Goal: Communication & Community: Answer question/provide support

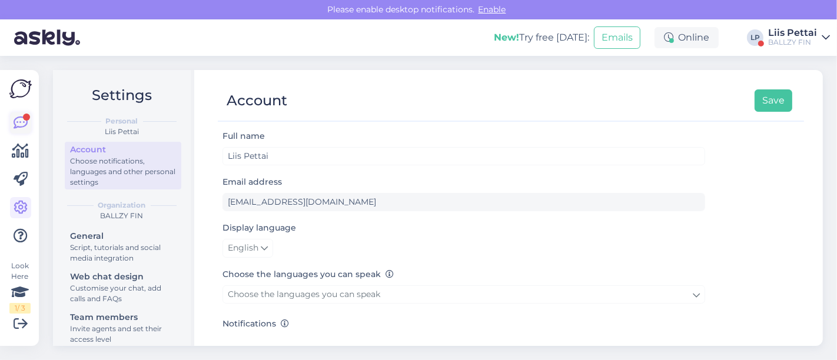
click at [24, 129] on icon at bounding box center [21, 123] width 14 height 14
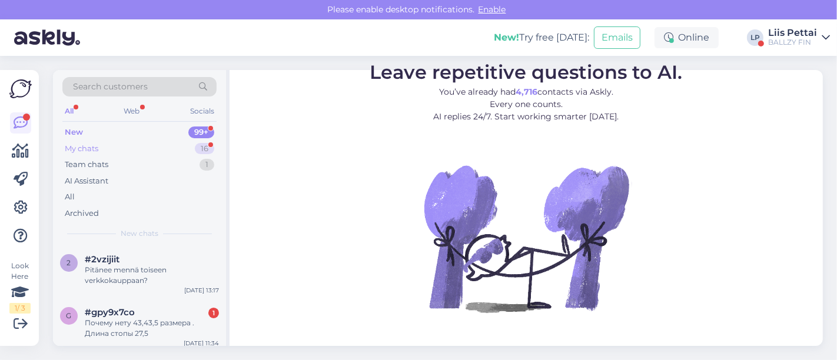
click at [82, 146] on div "My chats" at bounding box center [82, 149] width 34 height 12
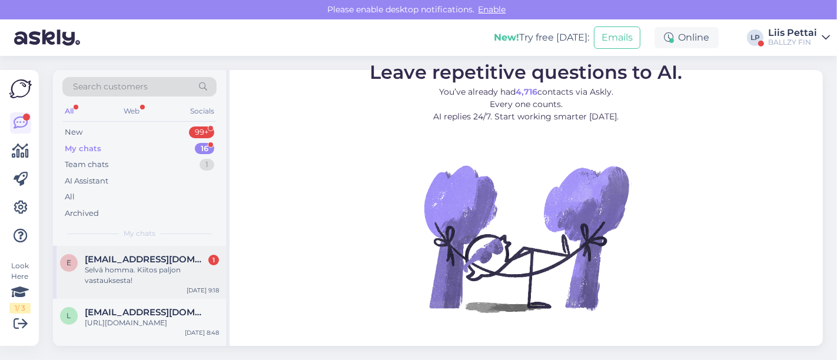
click at [125, 278] on div "Selvä homma. Kiitos paljon vastauksesta!" at bounding box center [152, 275] width 134 height 21
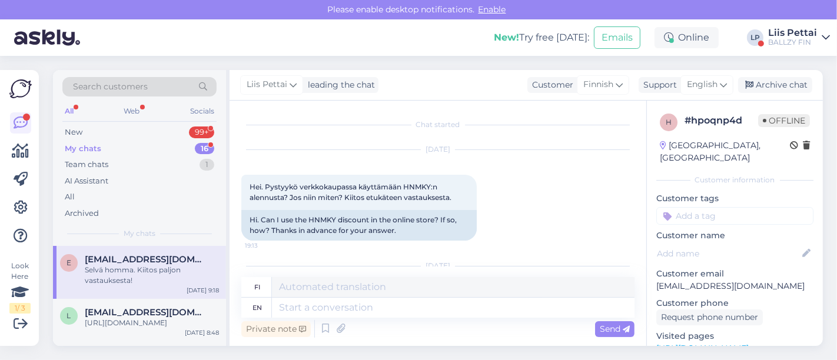
scroll to position [152, 0]
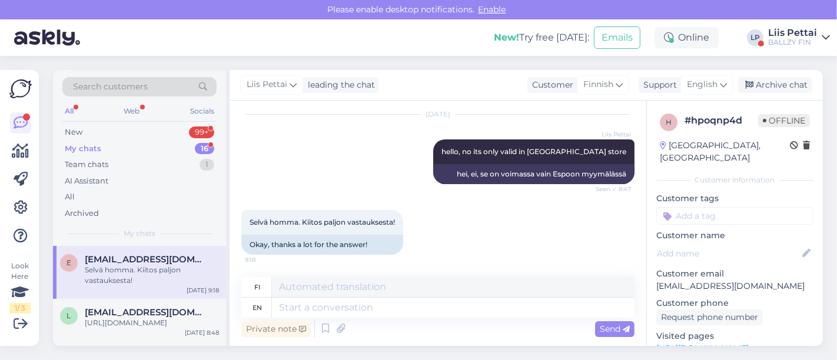
click at [130, 272] on div "Selvä homma. Kiitos paljon vastauksesta!" at bounding box center [152, 275] width 134 height 21
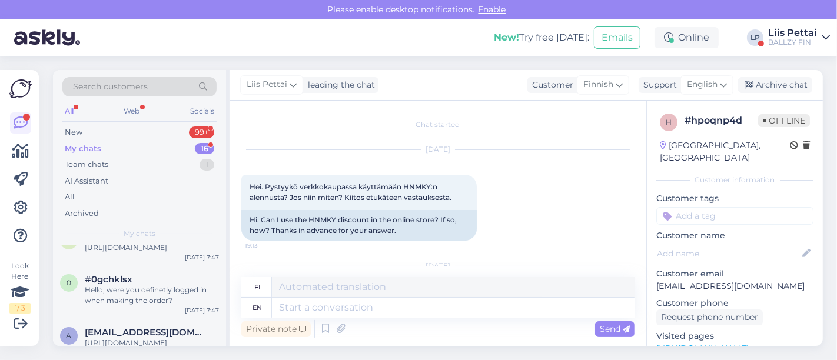
scroll to position [314, 0]
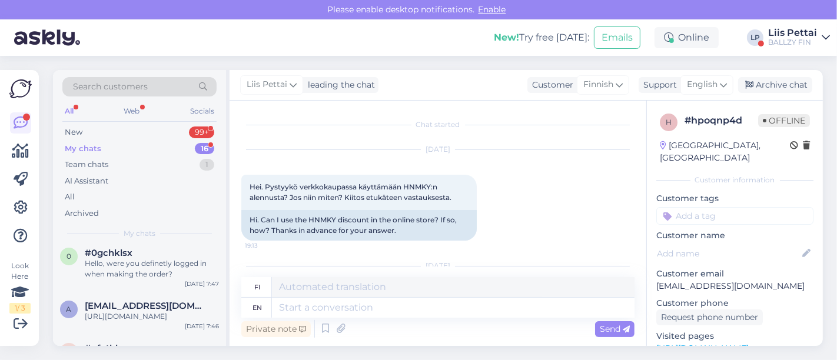
click at [794, 37] on div "Liis Pettai" at bounding box center [792, 32] width 49 height 9
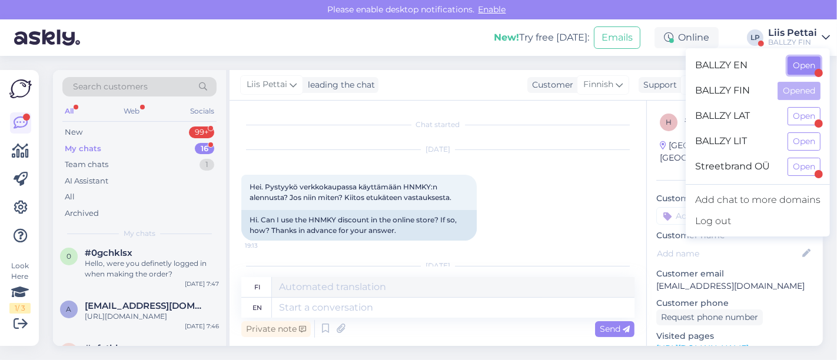
click at [794, 64] on button "Open" at bounding box center [804, 66] width 33 height 18
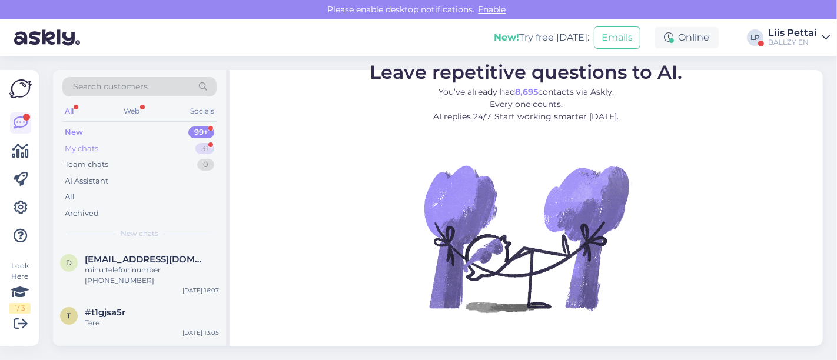
click at [122, 147] on div "My chats 31" at bounding box center [139, 149] width 154 height 16
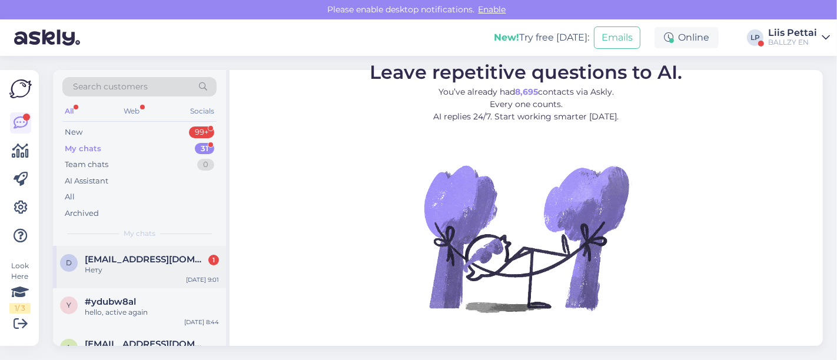
click at [110, 272] on div "Нету" at bounding box center [152, 270] width 134 height 11
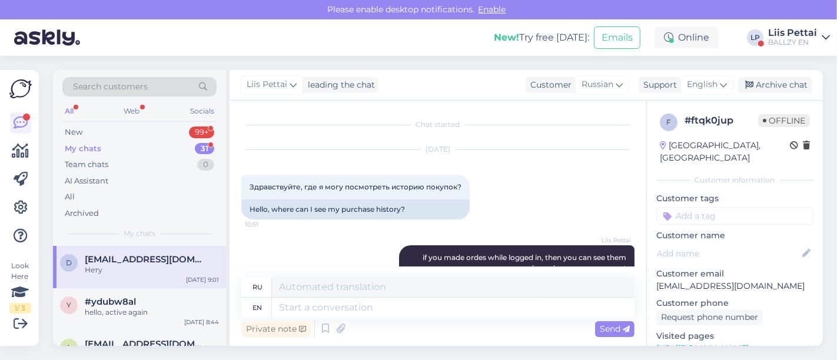
scroll to position [364, 0]
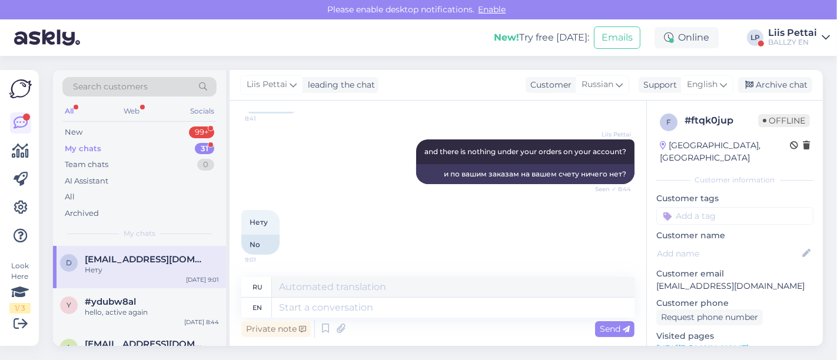
click at [647, 240] on div "f # ftqk0jup Offline [GEOGRAPHIC_DATA], Riga Customer information Customer tags…" at bounding box center [735, 349] width 176 height 496
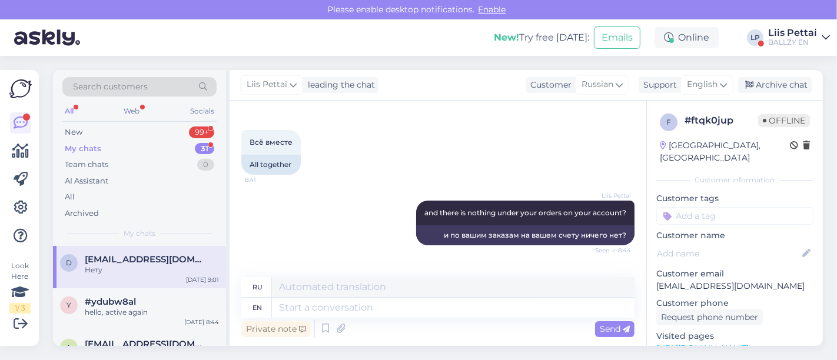
scroll to position [323, 0]
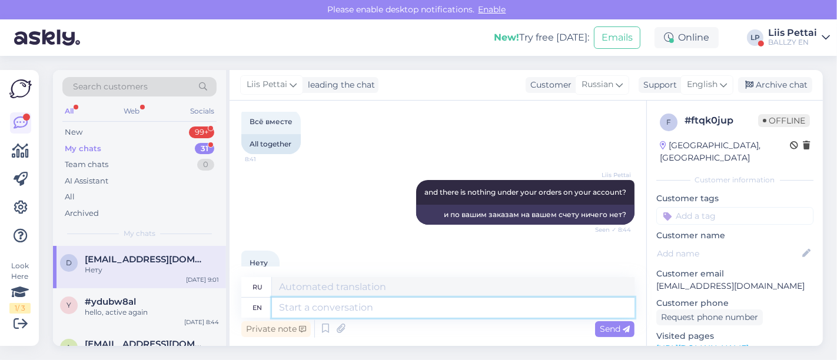
click at [553, 315] on textarea at bounding box center [453, 308] width 363 height 20
type textarea "oh w"
type textarea "ой"
type textarea "oh wait, yo"
type textarea "Ой, подождите,"
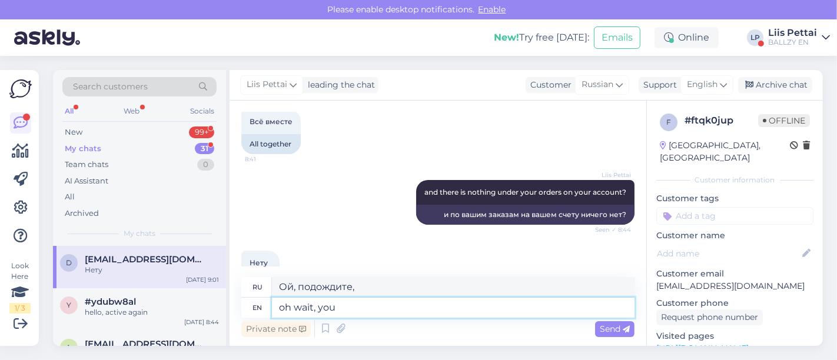
type textarea "oh wait, you"
type textarea "Ой, подожди, ты"
type textarea "oh wait, you made th"
type textarea "Ой, подождите, вы сделали"
type textarea "oh wait, you made the orde"
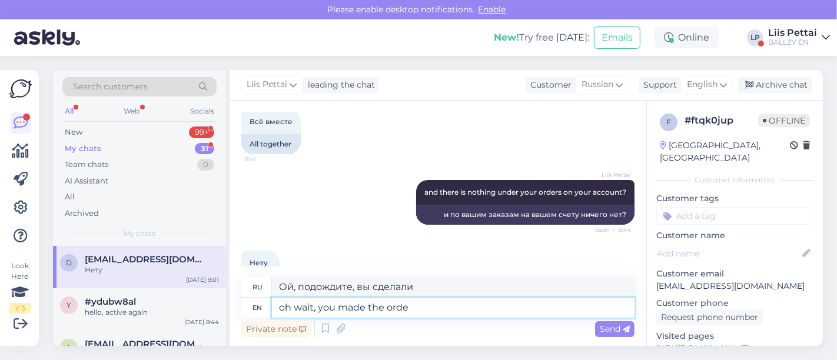
type textarea "Ой, подождите, вы сделали заказ."
type textarea "oh wait, you made the order and th"
type textarea "Ой, подождите, вы сделали заказ и"
type textarea "oh wait, you made the order and then"
type textarea "Ой, подождите, вы сделали заказ, а потом"
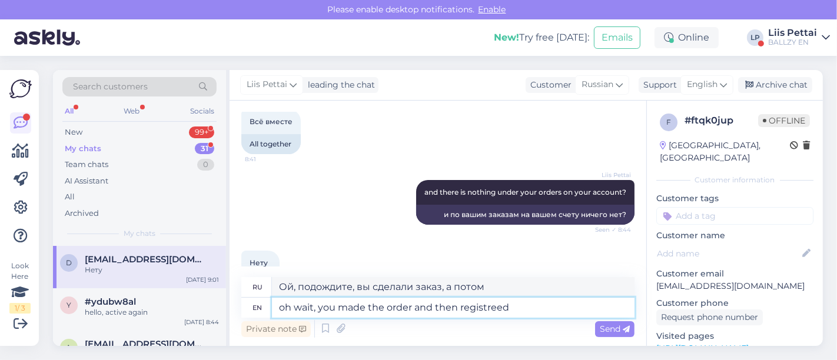
type textarea "oh wait, you made the order and then registreed t"
type textarea "Ой, подождите, вы сделали заказ, а затем зарегистрировались."
type textarea "oh wait, you made the order and then registe"
type textarea "Ой, подождите, вы сделали заказ, а потом зарегистрировались."
type textarea "oh wait, you made the order and then registered the"
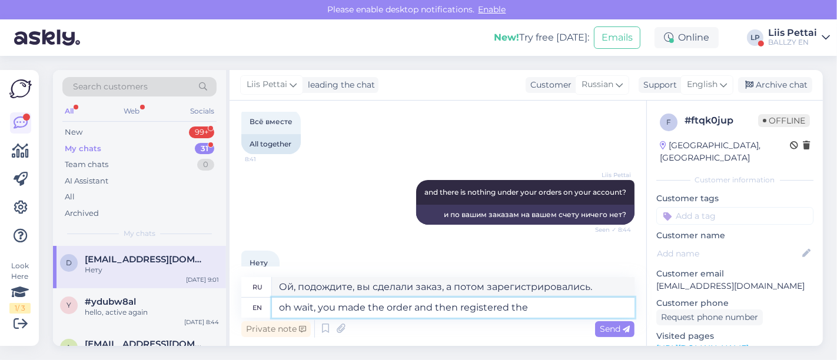
type textarea "Ой, подождите, вы сделали заказ, а затем зарегистрировались."
type textarea "oh wait, you made the order and then registered the a"
type textarea "Ой, подождите, вы сделали заказ, а затем зарегистрировали его."
type textarea "oh wait, you made the order and then registered the acco"
type textarea "Ой, подождите, вы сделали заказ, а затем зарегистрировали аккаунт."
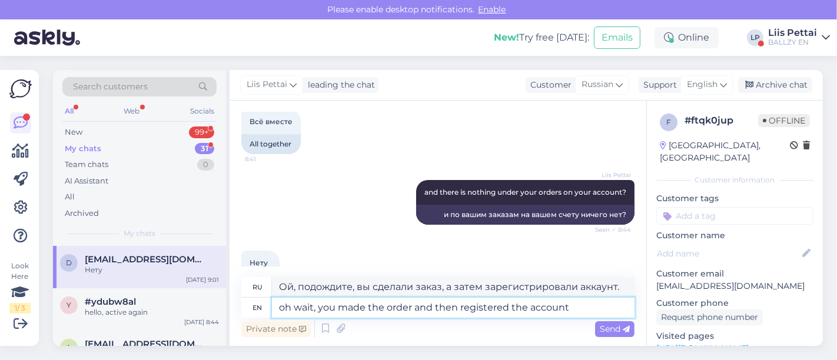
type textarea "oh wait, you made the order and then registered the account?"
type textarea "Ой, подождите, вы сделали заказ, а затем зарегистрировали аккаунт?"
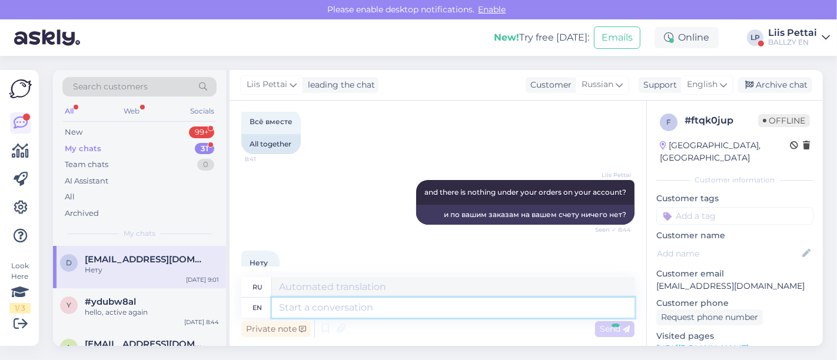
scroll to position [456, 0]
